Goal: Task Accomplishment & Management: Manage account settings

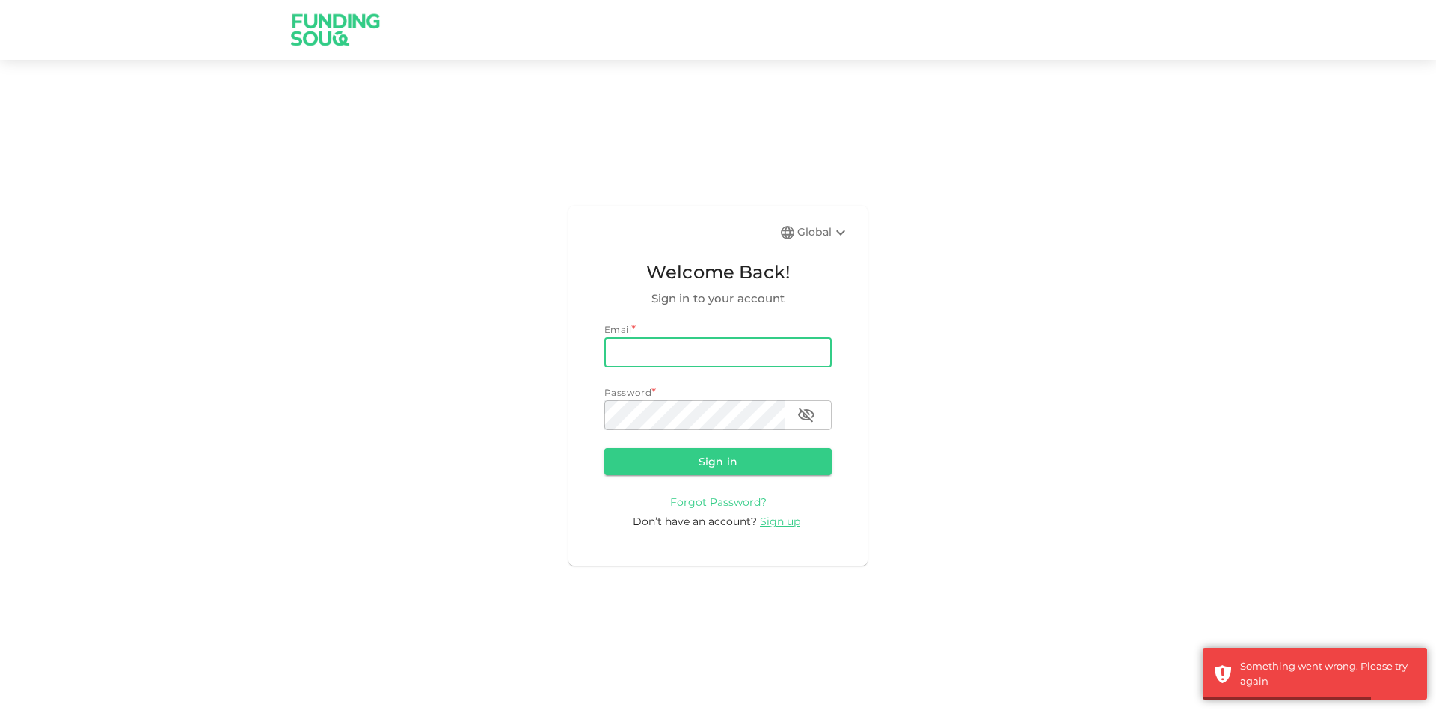
click at [667, 354] on input "email" at bounding box center [717, 352] width 227 height 30
type input "[PERSON_NAME][EMAIL_ADDRESS][PERSON_NAME][DOMAIN_NAME]"
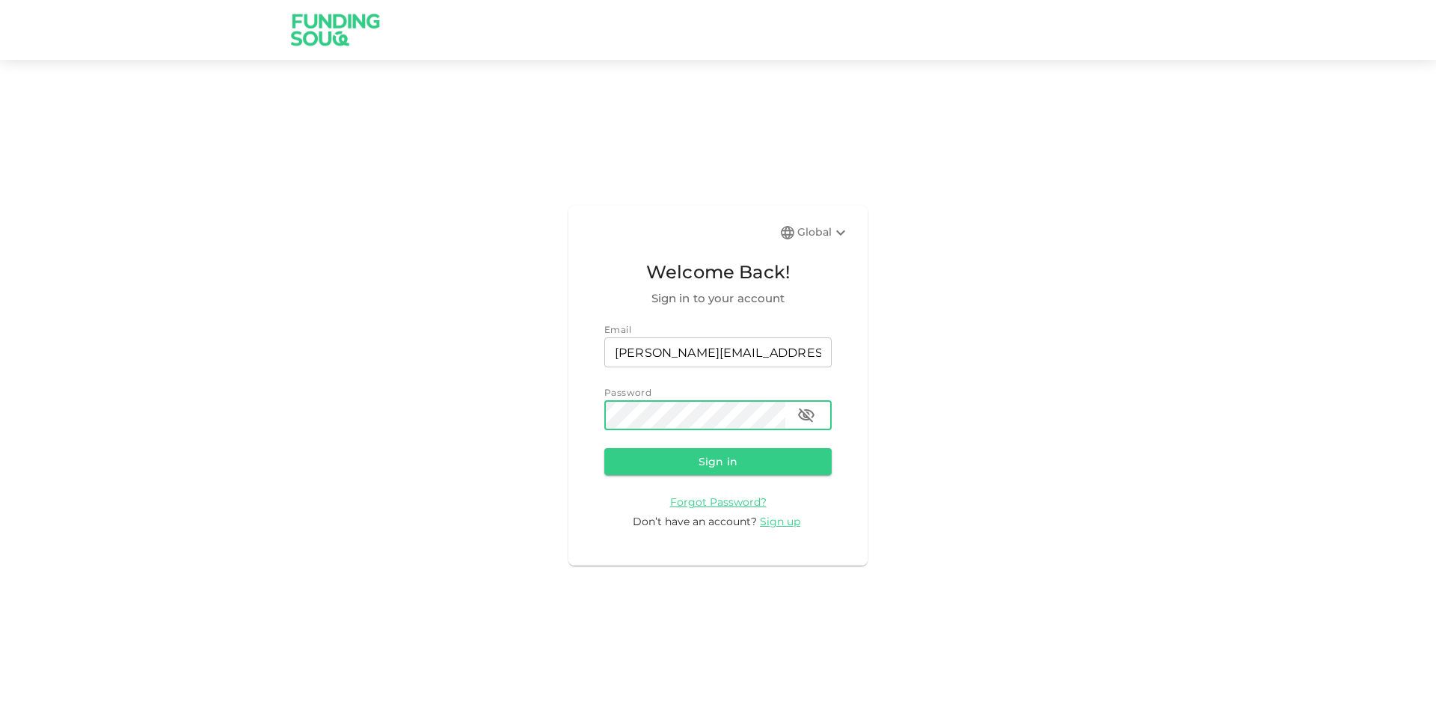
click at [604, 448] on button "Sign in" at bounding box center [717, 461] width 227 height 27
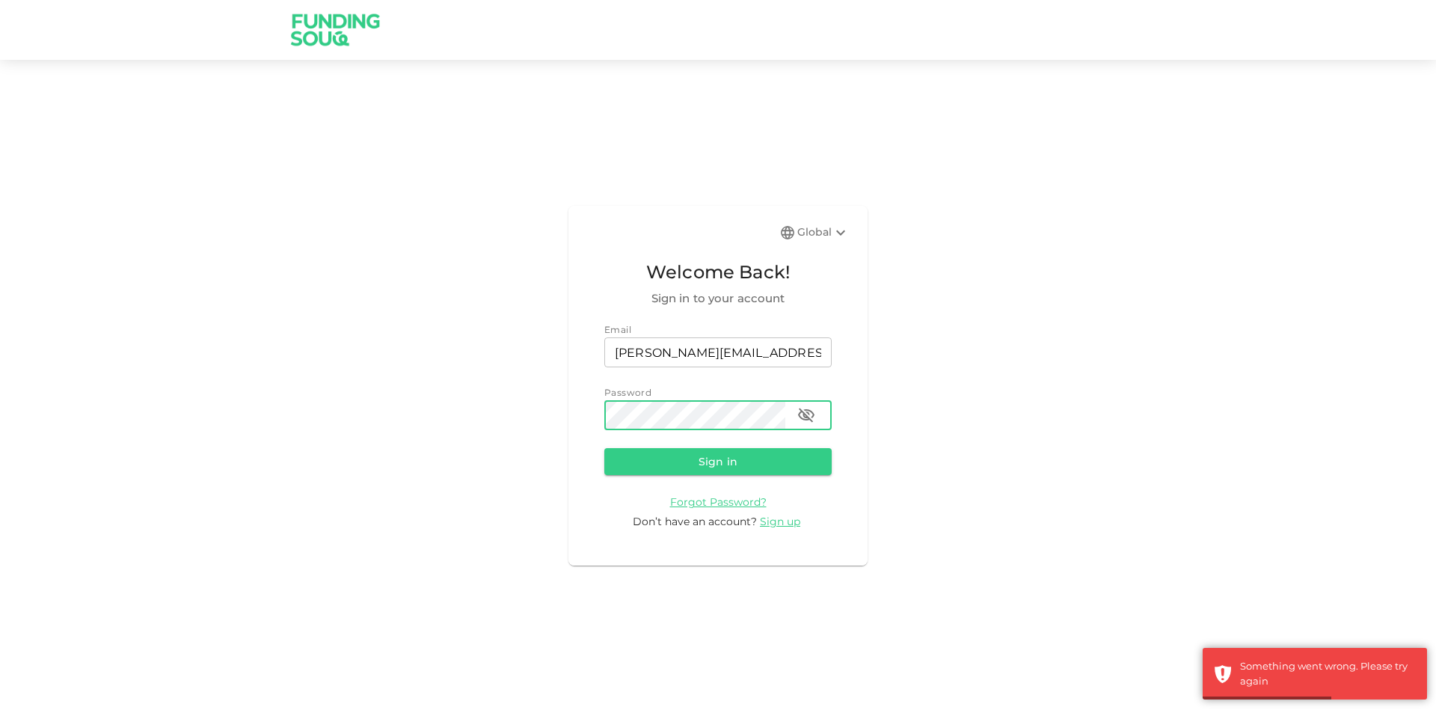
click at [800, 411] on icon "button" at bounding box center [806, 415] width 18 height 18
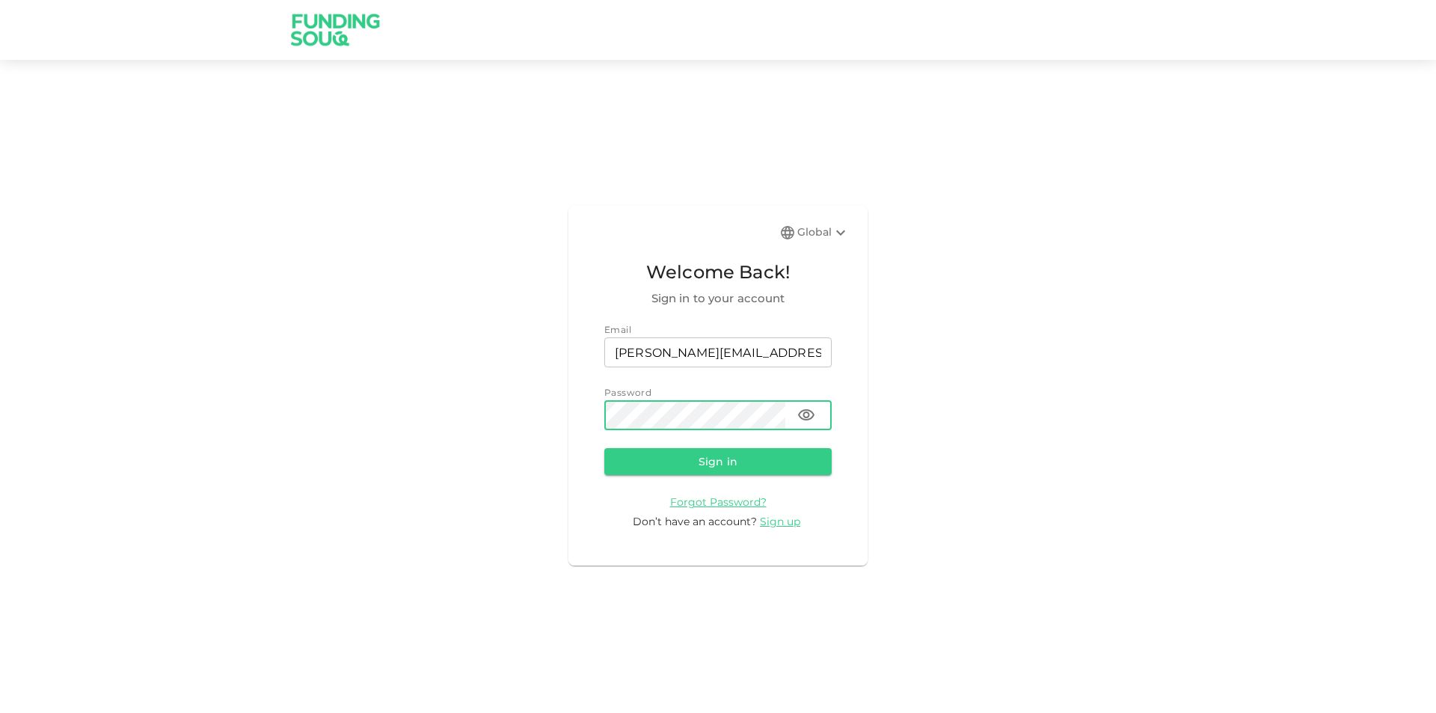
click at [604, 448] on button "Sign in" at bounding box center [717, 461] width 227 height 27
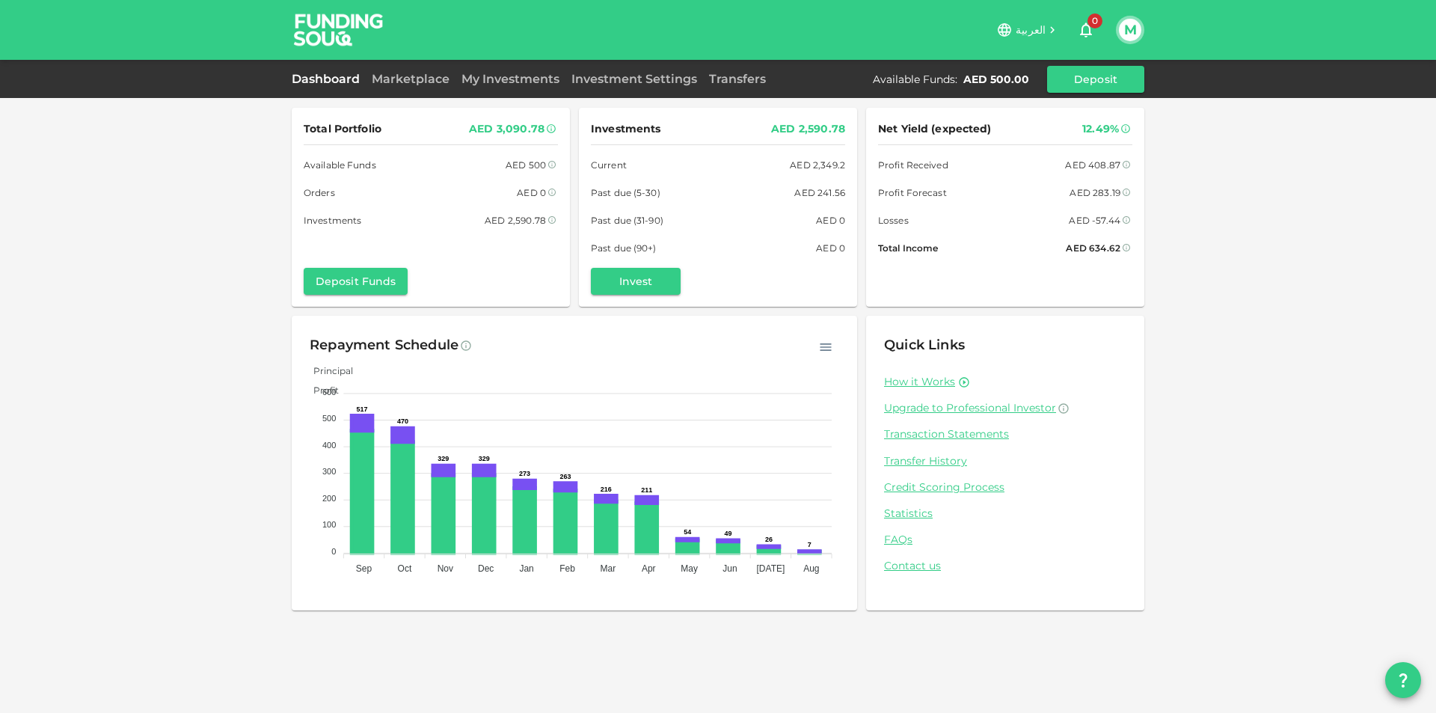
click at [1137, 26] on button "M" at bounding box center [1130, 30] width 22 height 22
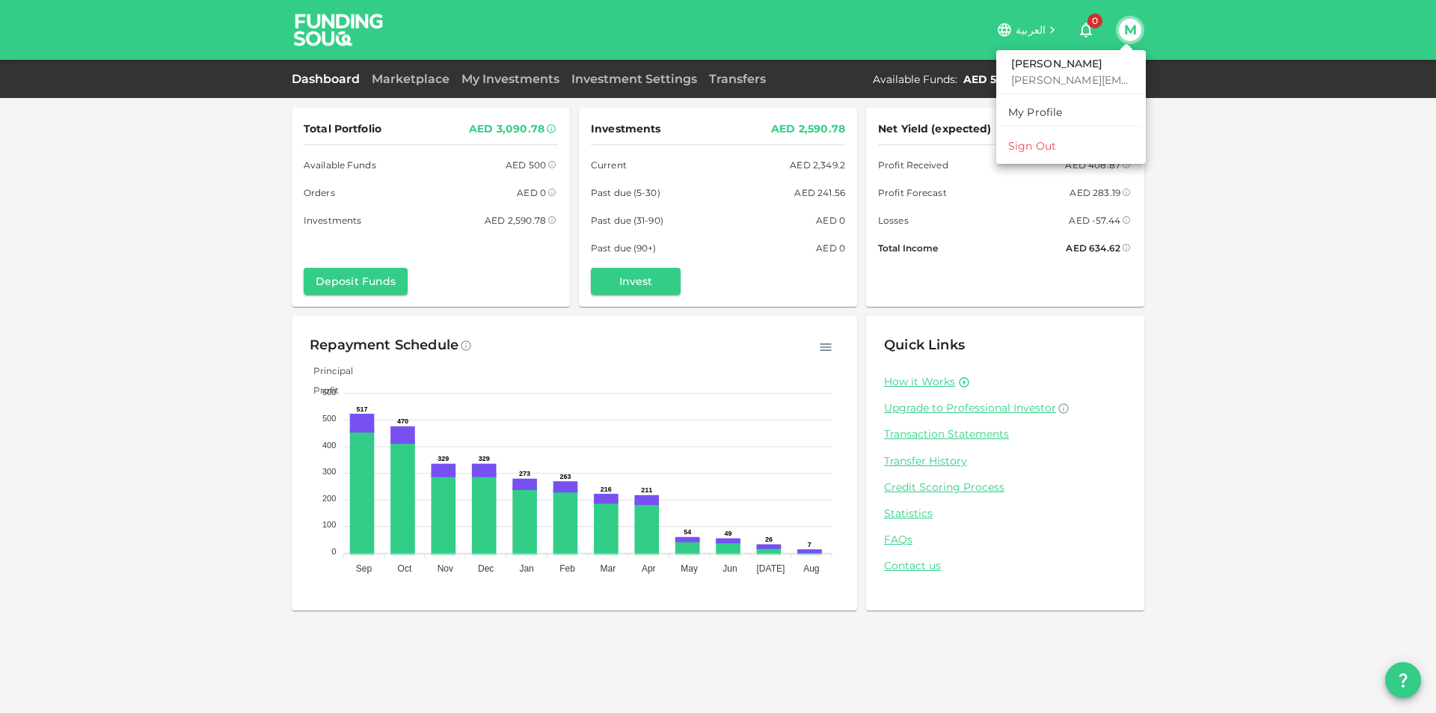
click at [1029, 139] on div "Sign Out" at bounding box center [1032, 145] width 48 height 15
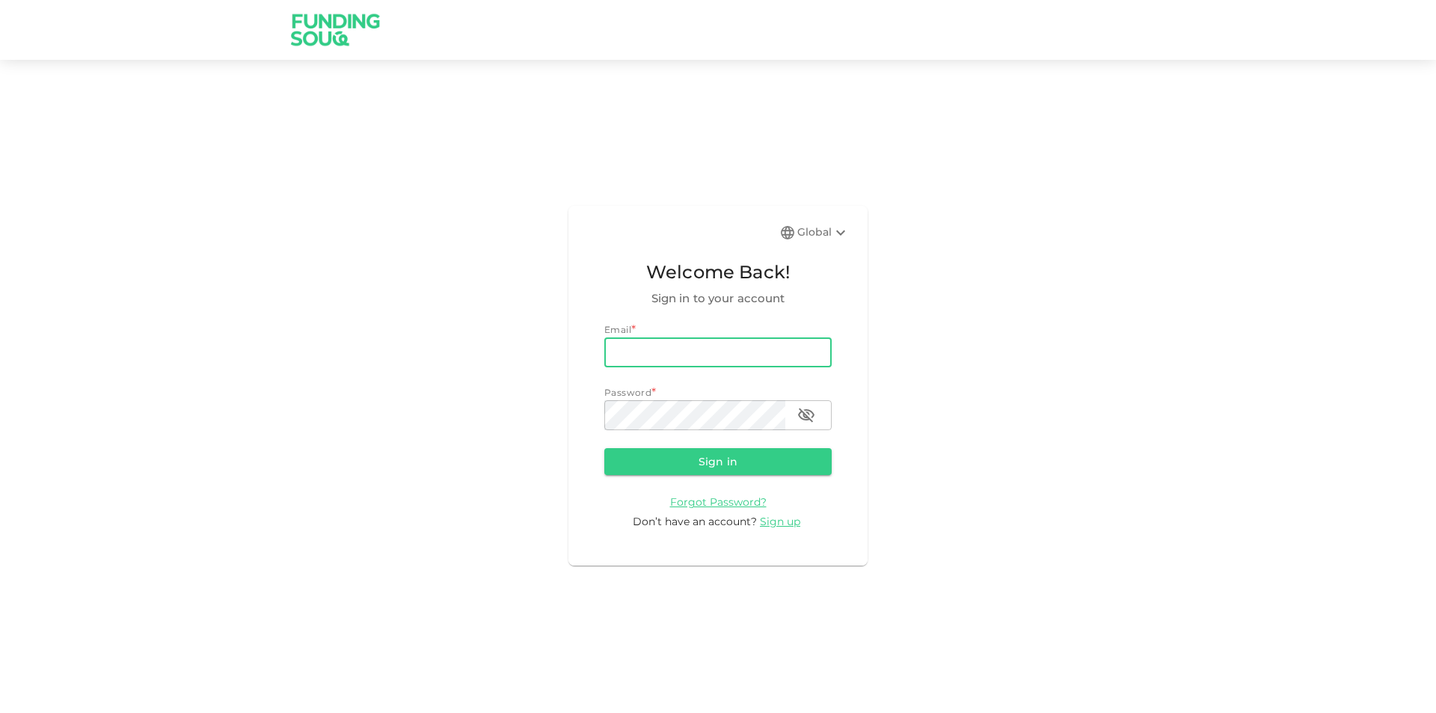
click at [659, 347] on input "email" at bounding box center [717, 352] width 227 height 30
type input "[PERSON_NAME][EMAIL_ADDRESS][PERSON_NAME][DOMAIN_NAME]"
click at [604, 448] on button "Sign in" at bounding box center [717, 461] width 227 height 27
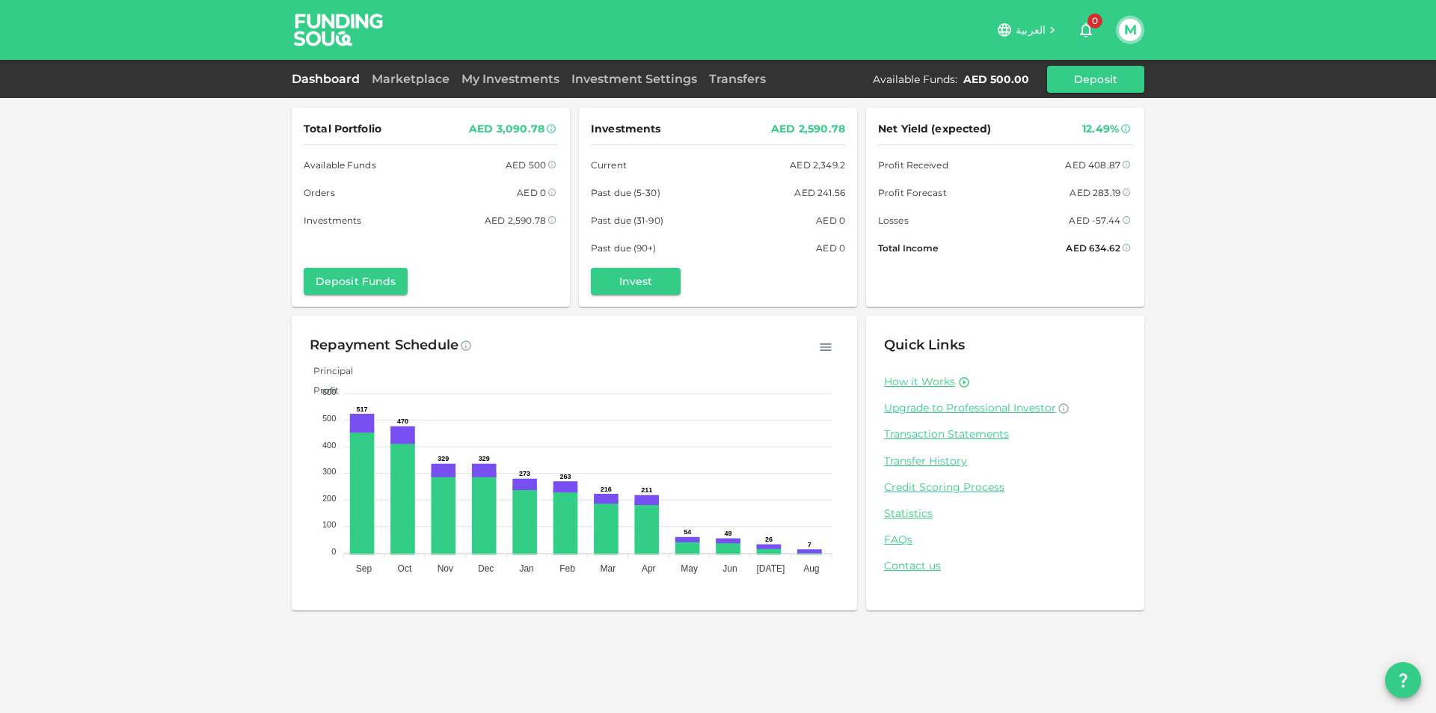
click at [1121, 25] on button "M" at bounding box center [1130, 30] width 22 height 22
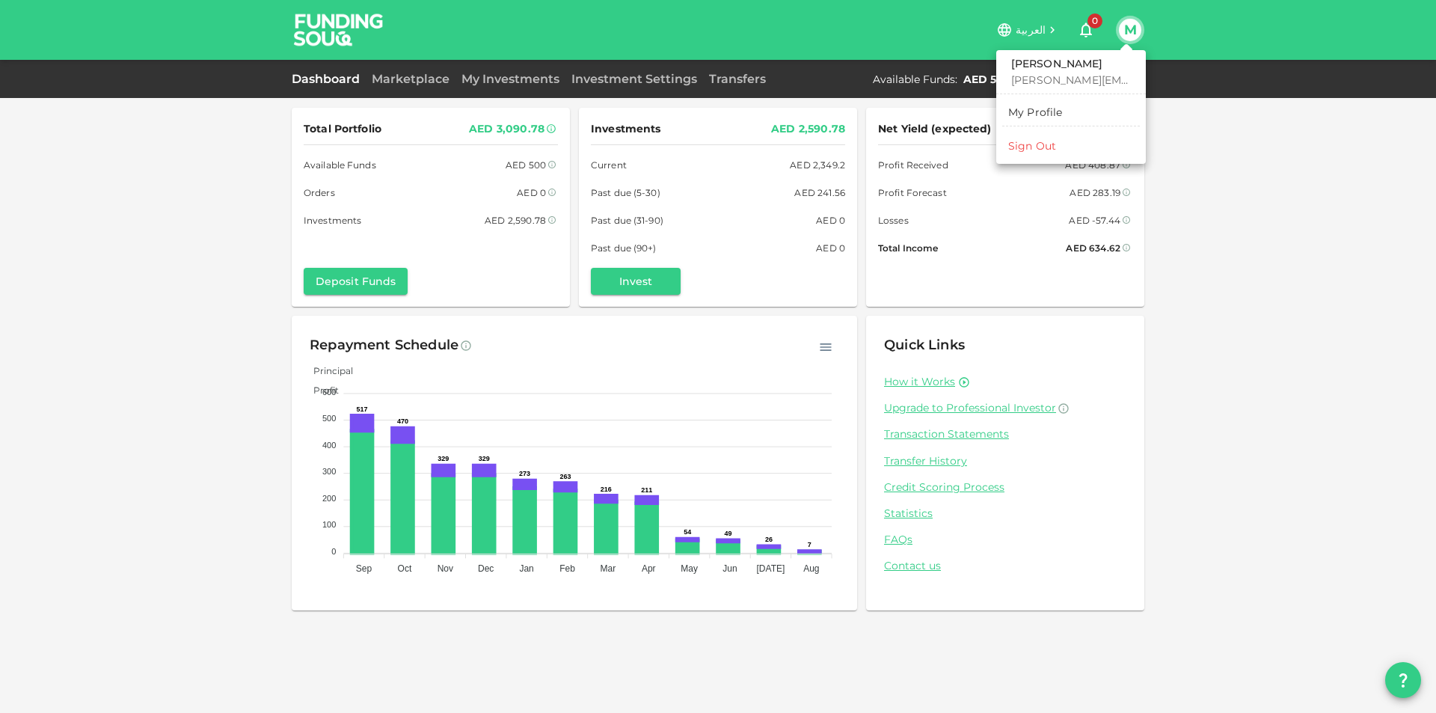
click at [1061, 145] on li "Sign Out" at bounding box center [1071, 146] width 138 height 24
